Goal: Information Seeking & Learning: Understand process/instructions

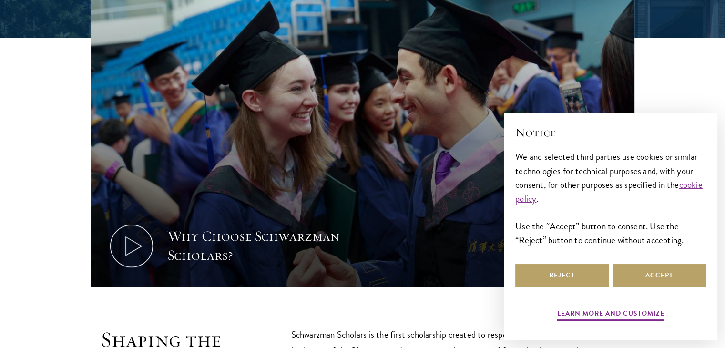
scroll to position [399, 0]
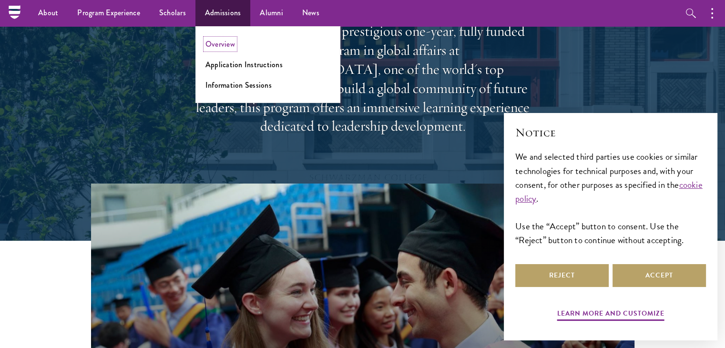
click at [225, 45] on link "Overview" at bounding box center [221, 44] width 30 height 11
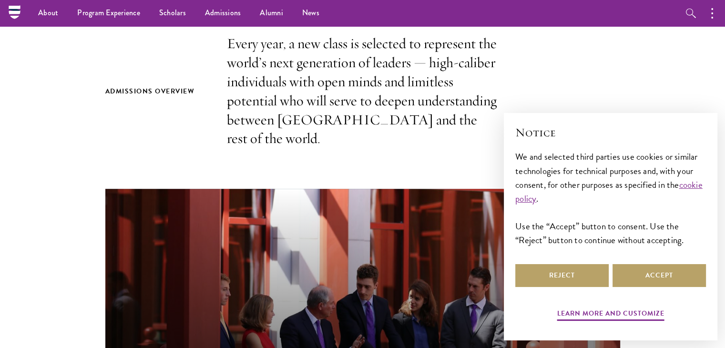
scroll to position [266, 0]
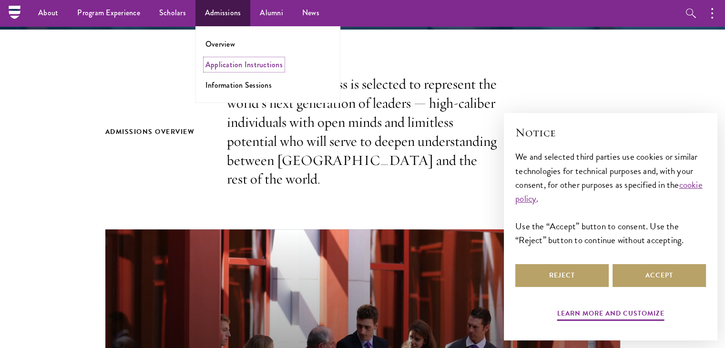
click at [244, 65] on link "Application Instructions" at bounding box center [244, 64] width 77 height 11
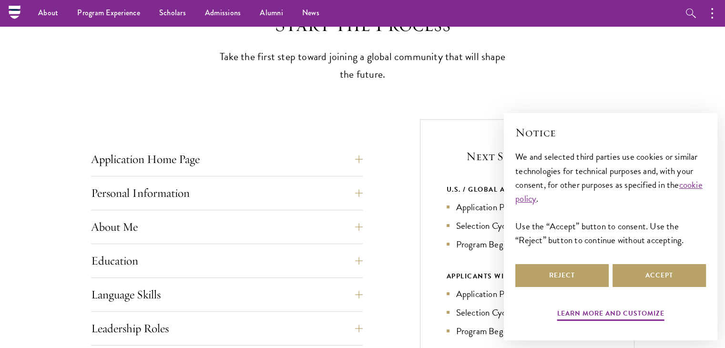
scroll to position [266, 0]
click at [556, 266] on button "Reject" at bounding box center [561, 275] width 93 height 23
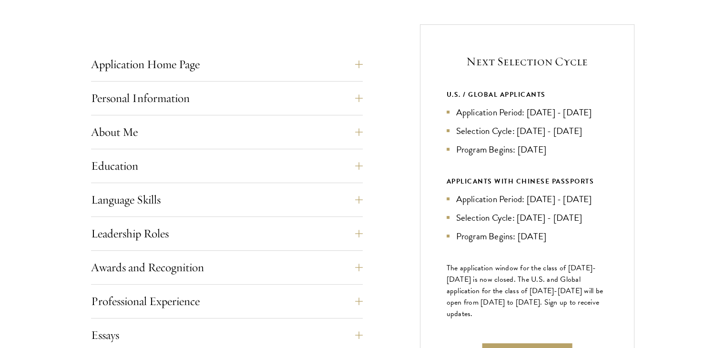
scroll to position [381, 0]
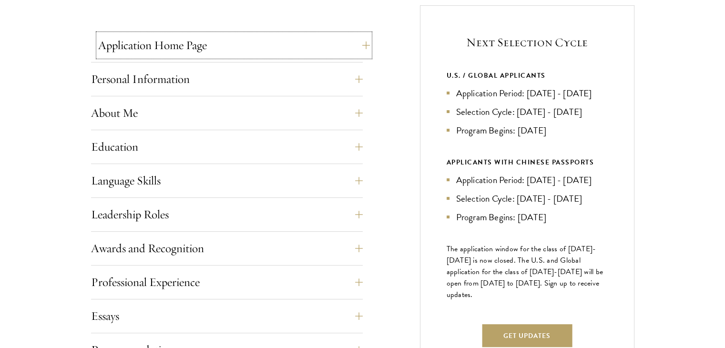
click at [274, 50] on button "Application Home Page" at bounding box center [234, 45] width 272 height 23
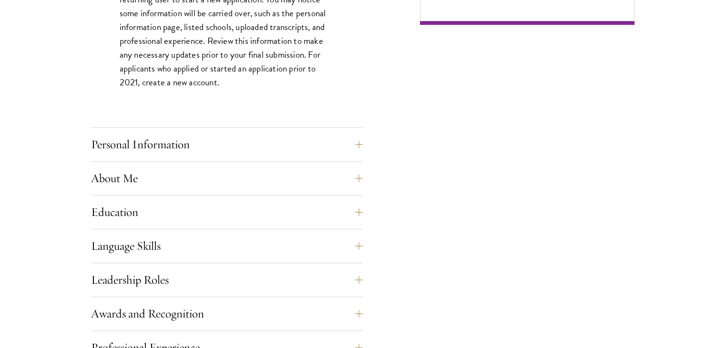
scroll to position [743, 0]
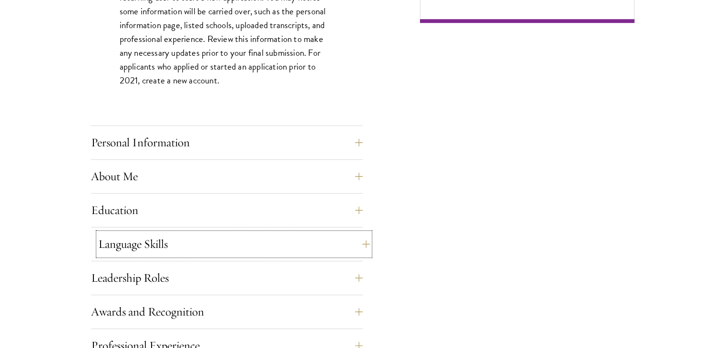
click at [226, 246] on button "Language Skills" at bounding box center [234, 244] width 272 height 23
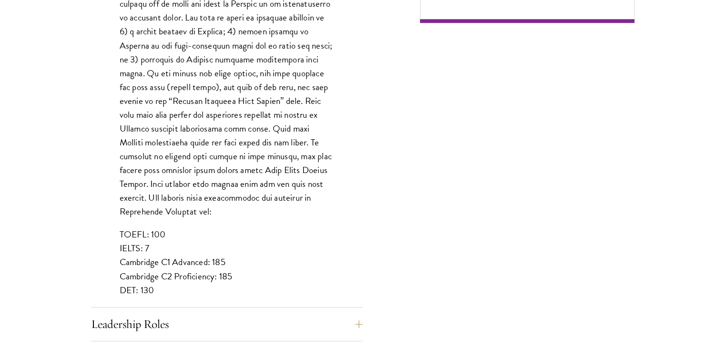
click at [59, 209] on div "Start the Process Take the first step toward joining a global community that wi…" at bounding box center [362, 107] width 725 height 1145
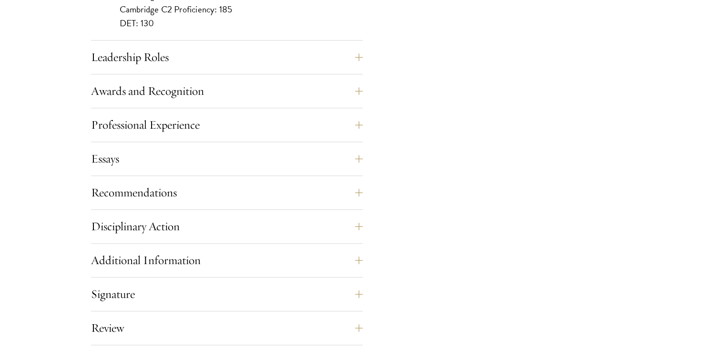
scroll to position [1029, 0]
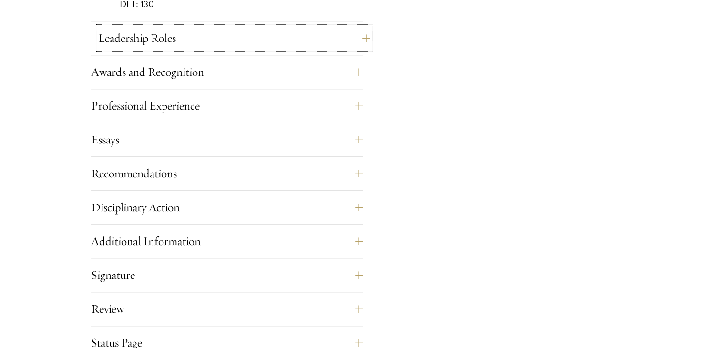
click at [171, 39] on button "Leadership Roles" at bounding box center [234, 38] width 272 height 23
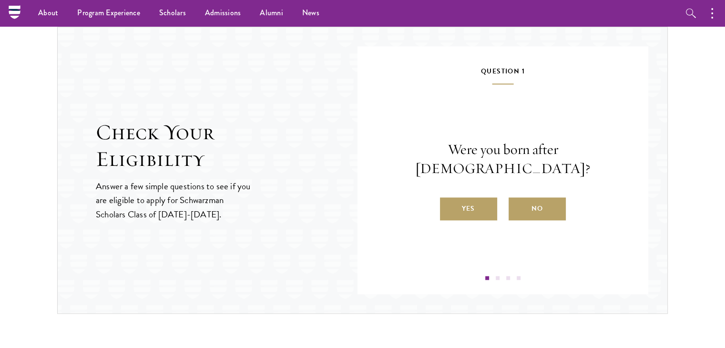
scroll to position [1143, 0]
click at [483, 198] on label "Yes" at bounding box center [468, 209] width 57 height 23
click at [449, 199] on input "Yes" at bounding box center [444, 203] width 9 height 9
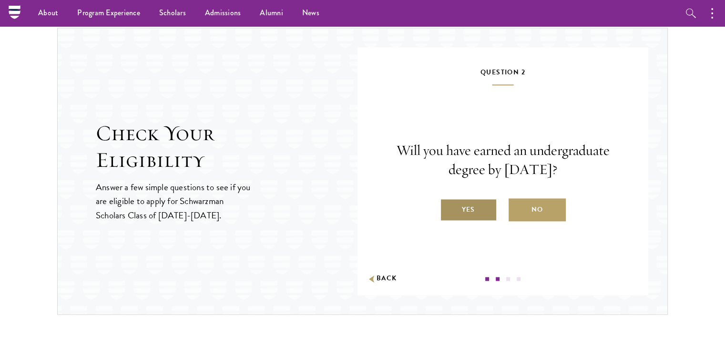
click at [476, 200] on label "Yes" at bounding box center [468, 209] width 57 height 23
click at [449, 200] on input "Yes" at bounding box center [444, 203] width 9 height 9
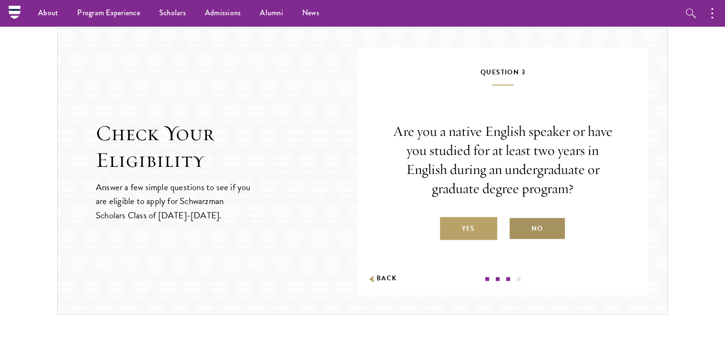
click at [532, 222] on label "No" at bounding box center [537, 228] width 57 height 23
click at [517, 222] on input "No" at bounding box center [513, 222] width 9 height 9
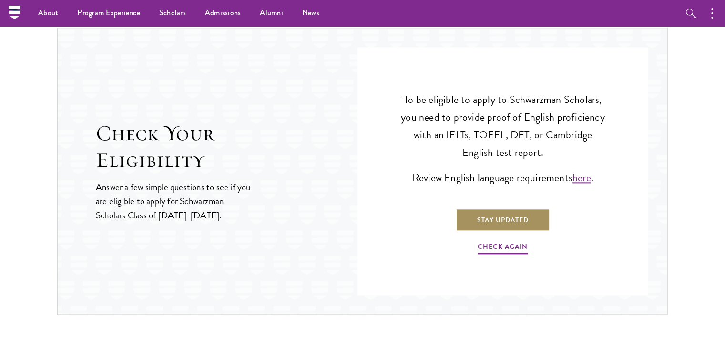
click at [501, 217] on link "Stay Updated" at bounding box center [503, 219] width 94 height 23
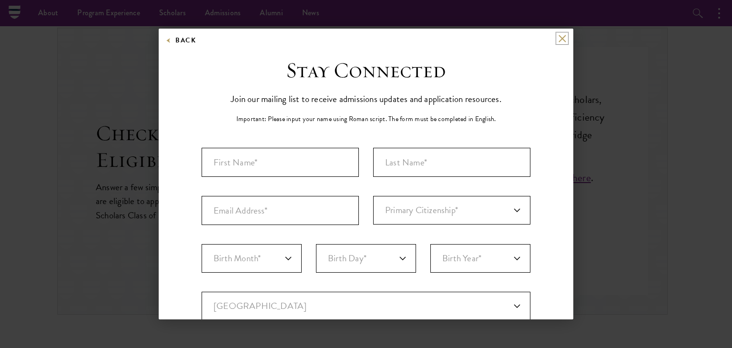
click at [558, 39] on button at bounding box center [562, 38] width 8 height 8
